Goal: Find specific page/section: Find specific page/section

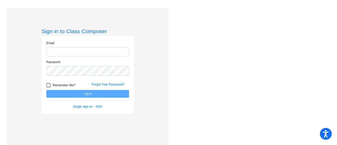
type input "[PERSON_NAME][EMAIL_ADDRESS][DOMAIN_NAME]"
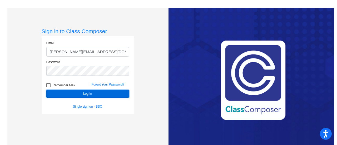
click at [87, 94] on button "Log In" at bounding box center [87, 94] width 83 height 8
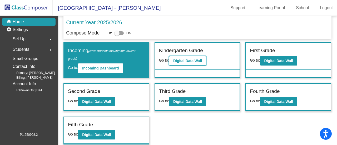
click at [192, 61] on b "Digital Data Wall" at bounding box center [187, 61] width 29 height 4
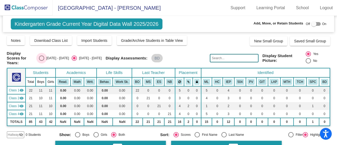
click at [44, 59] on div "Select an option" at bounding box center [41, 58] width 5 height 5
click at [42, 61] on input "[DATE] - [DATE]" at bounding box center [41, 61] width 0 height 0
radio input "true"
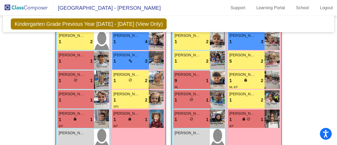
scroll to position [472, 0]
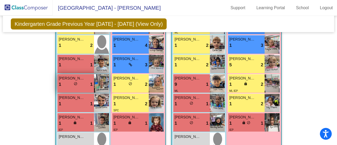
click at [73, 77] on span "[PERSON_NAME]" at bounding box center [72, 79] width 26 height 6
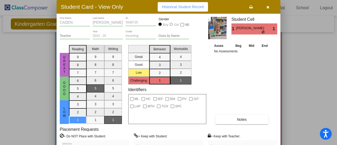
click at [32, 68] on div at bounding box center [168, 72] width 337 height 145
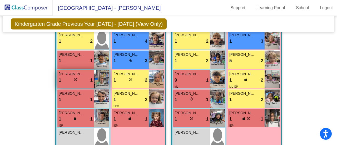
scroll to position [477, 0]
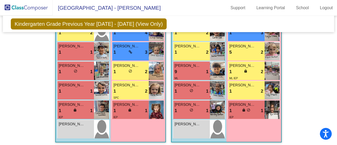
scroll to position [487, 0]
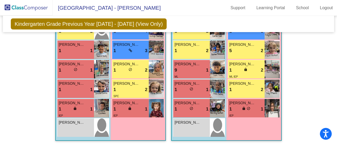
click at [24, 9] on img at bounding box center [26, 8] width 53 height 16
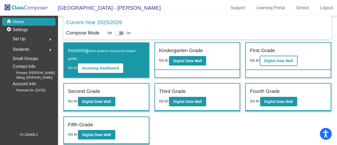
click at [281, 60] on b "Digital Data Wall" at bounding box center [278, 61] width 29 height 4
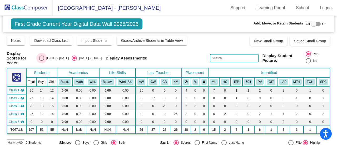
click at [44, 56] on div "Select an option" at bounding box center [41, 58] width 5 height 5
click at [42, 61] on input "[DATE] - [DATE]" at bounding box center [41, 61] width 0 height 0
radio input "true"
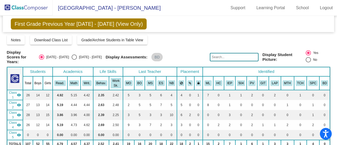
click at [190, 13] on mat-toolbar "[GEOGRAPHIC_DATA] - [PERSON_NAME] Support Learning Portal School Logout" at bounding box center [168, 8] width 337 height 16
